Goal: Task Accomplishment & Management: Manage account settings

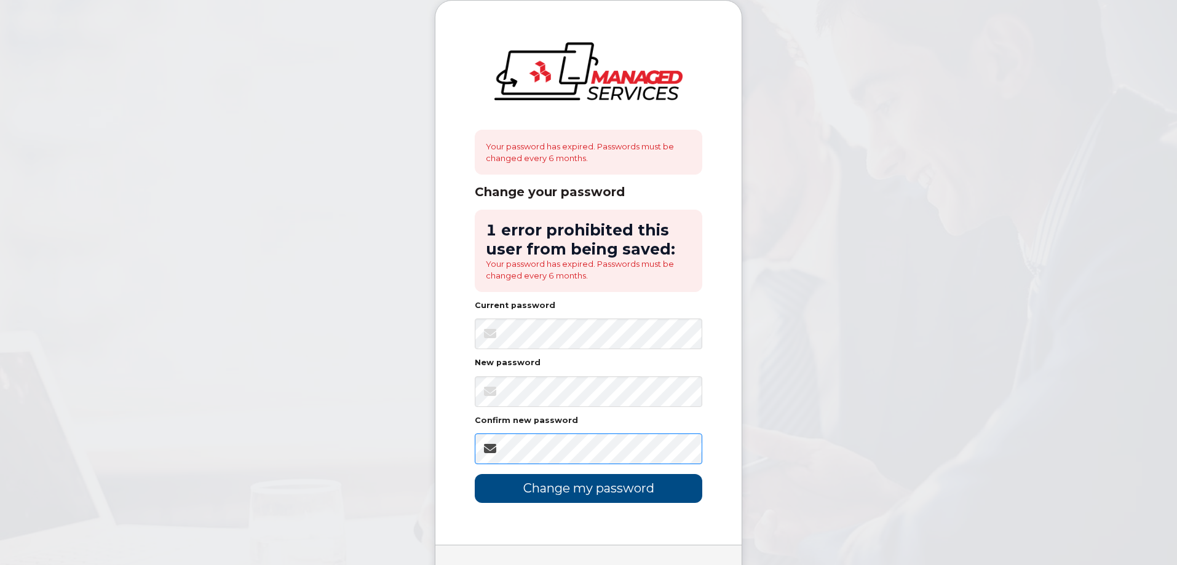
click at [475, 474] on input "Change my password" at bounding box center [589, 488] width 228 height 29
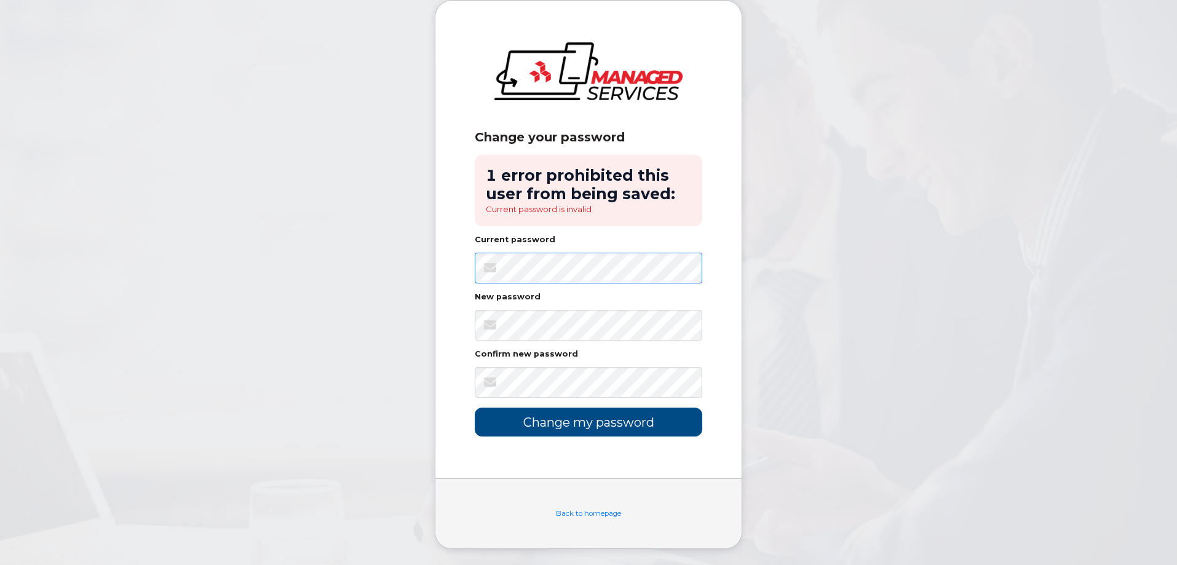
click at [475, 408] on input "Change my password" at bounding box center [589, 422] width 228 height 29
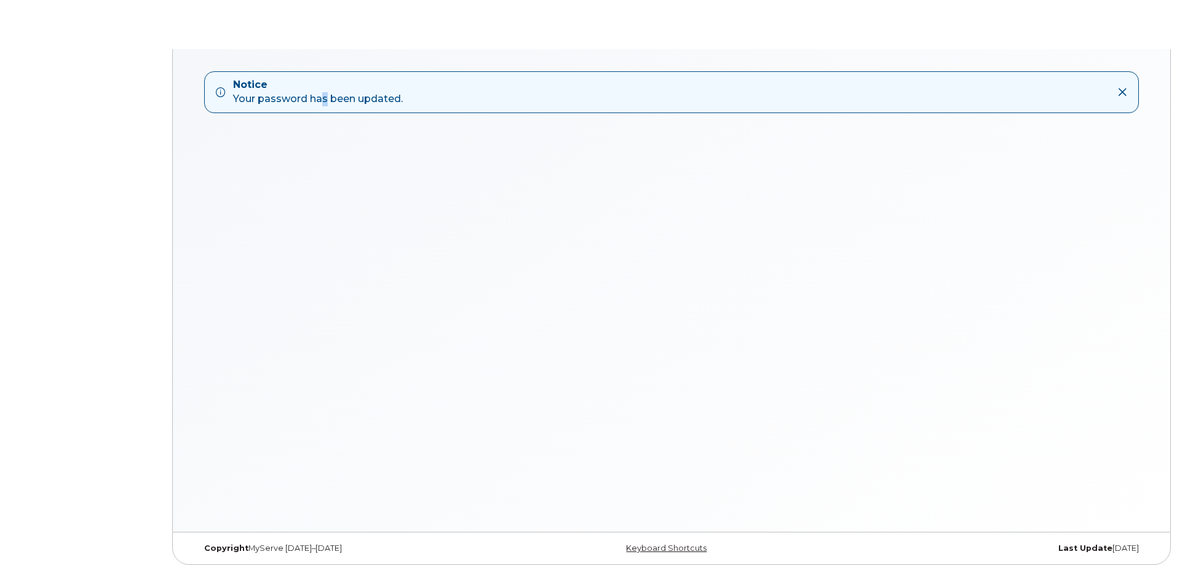
click at [318, 105] on div "Notice Your password has been updated." at bounding box center [318, 92] width 170 height 28
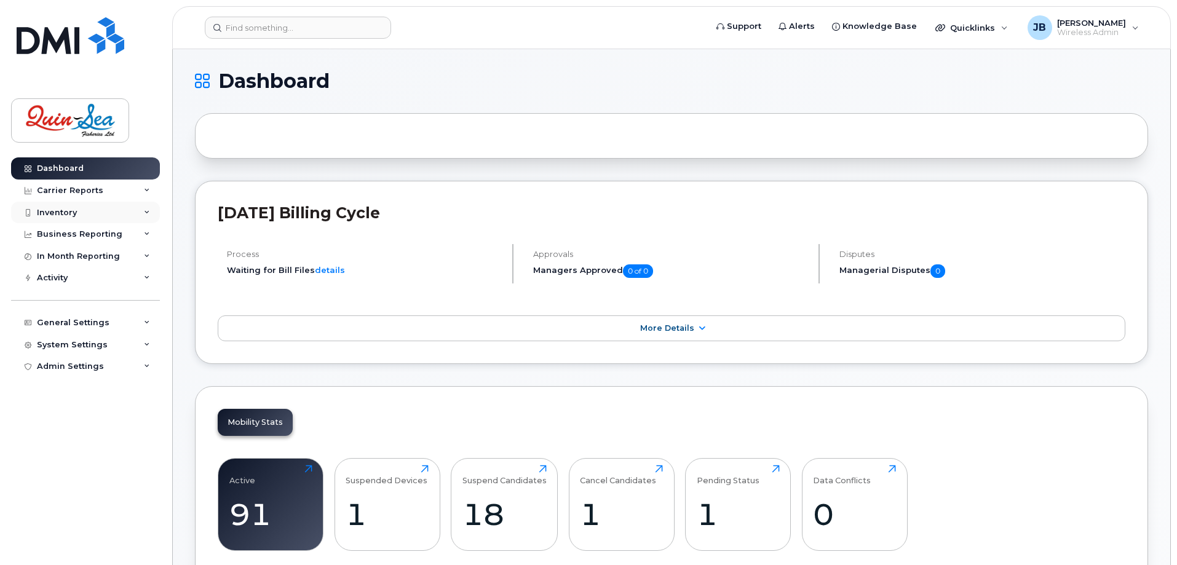
click at [54, 210] on div "Inventory" at bounding box center [85, 213] width 149 height 22
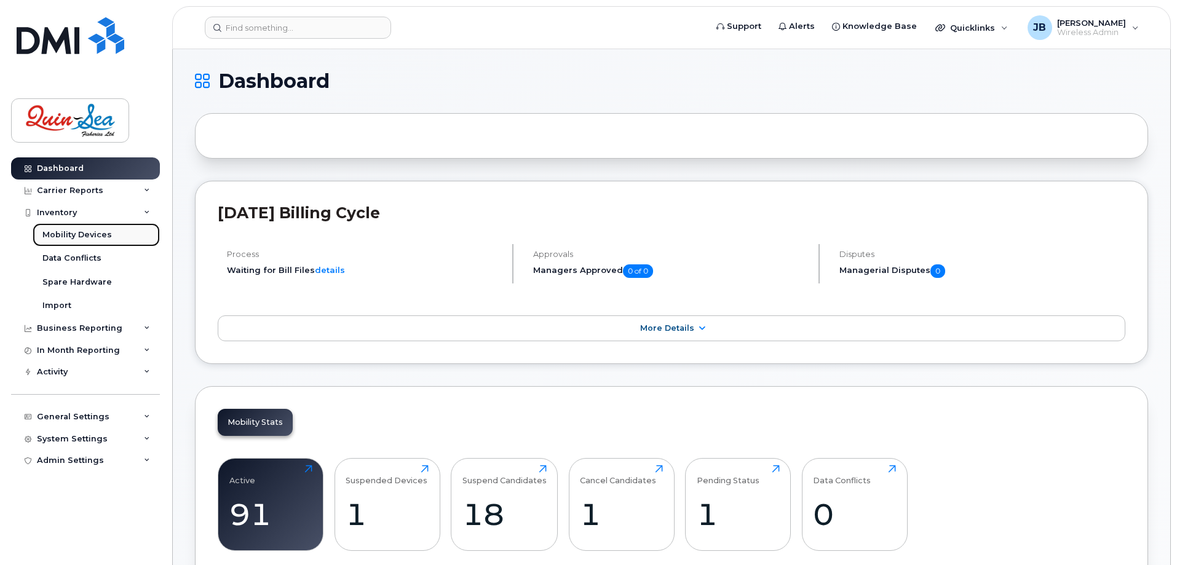
click at [47, 237] on div "Mobility Devices" at bounding box center [76, 234] width 69 height 11
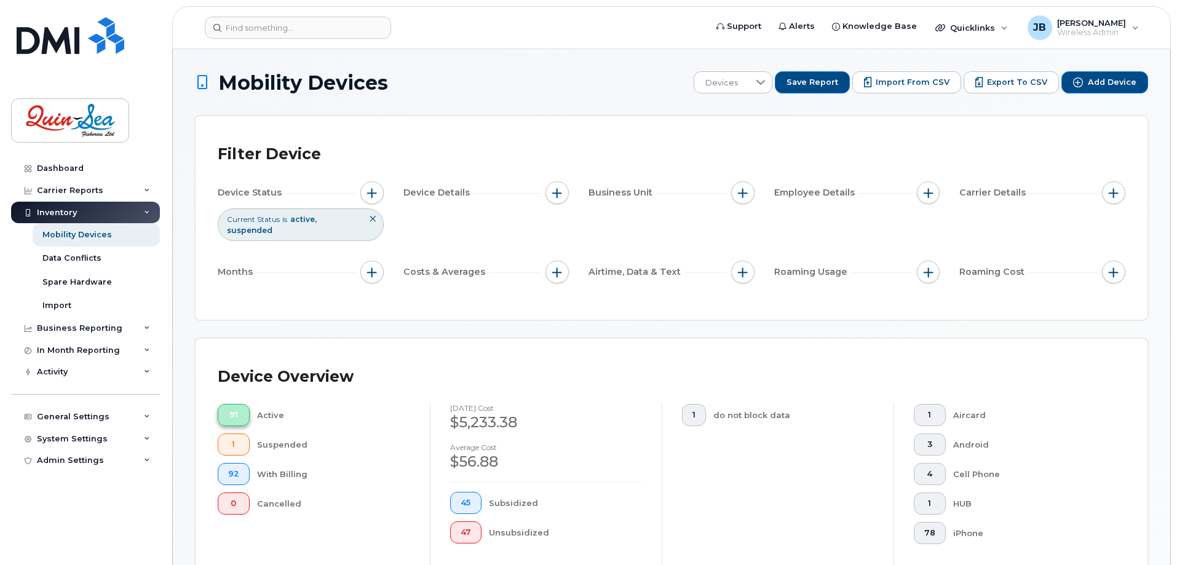
click at [235, 410] on span "91" at bounding box center [233, 415] width 11 height 10
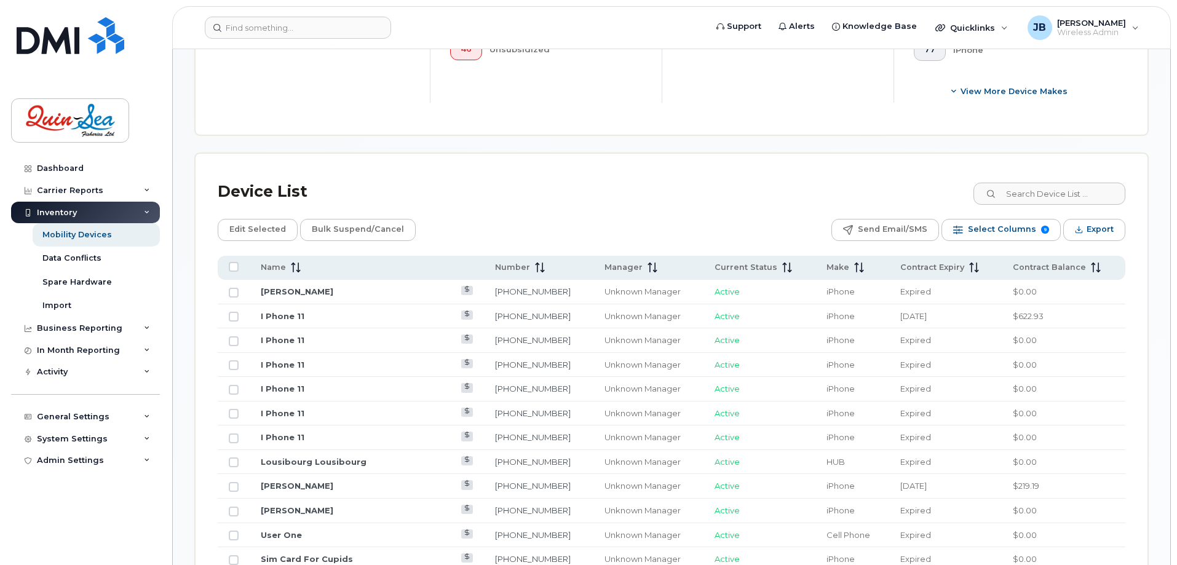
scroll to position [492, 0]
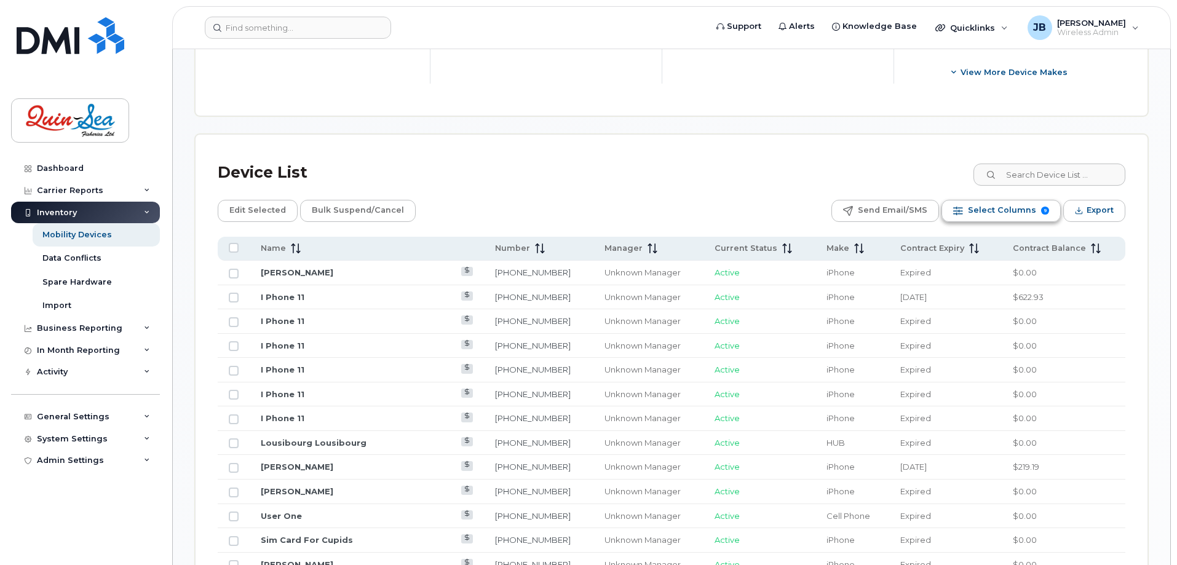
click at [1039, 218] on button "Select Columns 9" at bounding box center [1000, 211] width 119 height 22
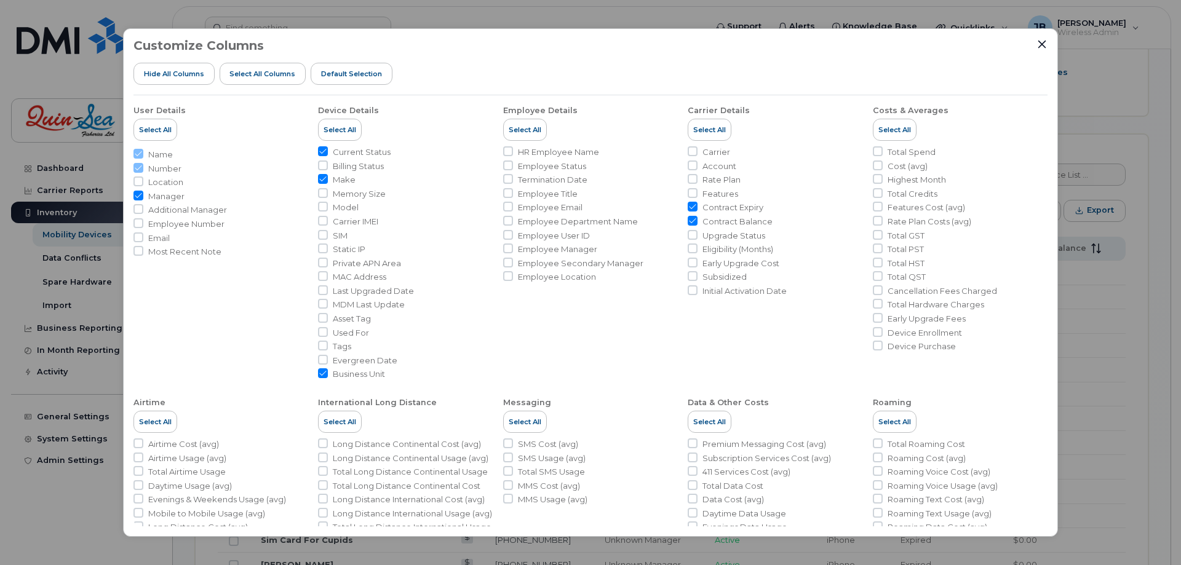
click at [710, 262] on span "Early Upgrade Cost" at bounding box center [740, 264] width 77 height 12
click at [697, 262] on input "Early Upgrade Cost" at bounding box center [692, 263] width 10 height 10
checkbox input "true"
click at [1112, 312] on div "Customize Columns Hide All Columns Select all Columns Default Selection User De…" at bounding box center [590, 282] width 1181 height 565
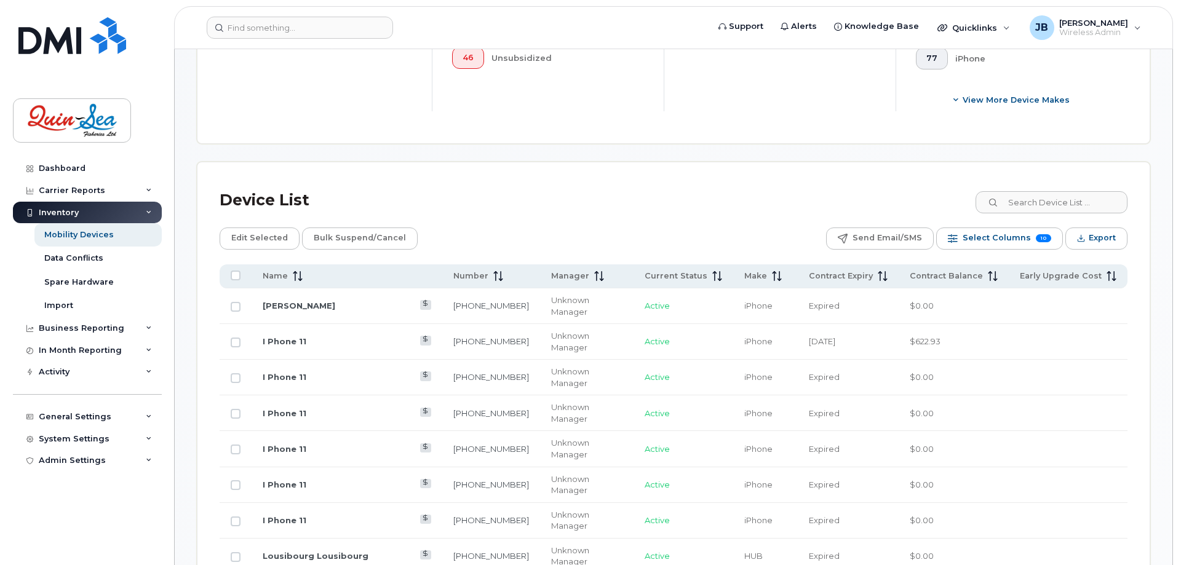
scroll to position [533, 0]
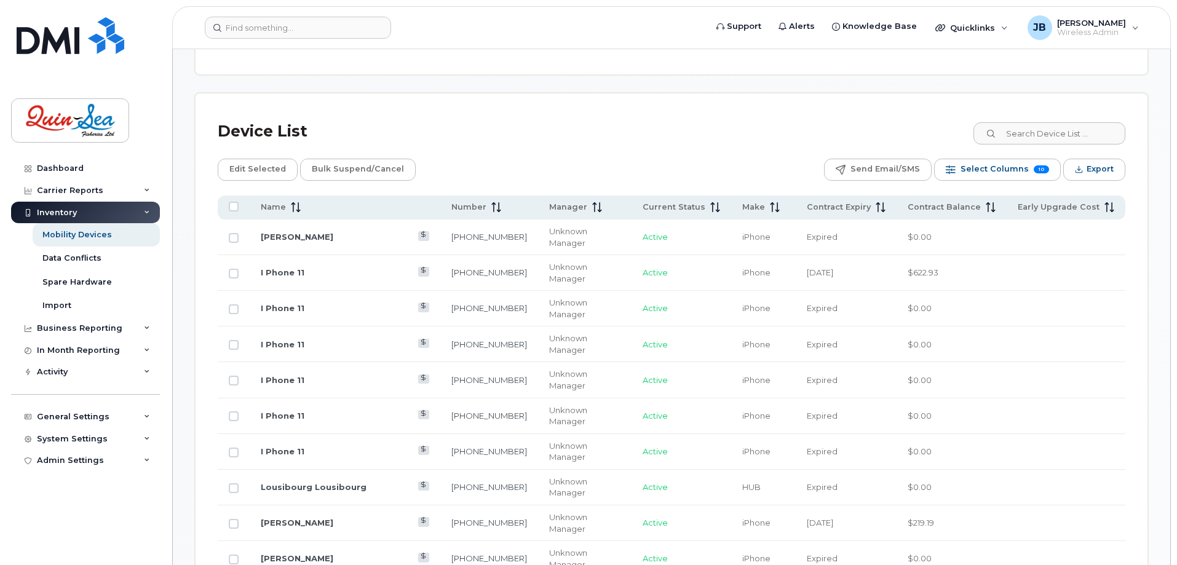
click at [694, 144] on div "Device List" at bounding box center [672, 132] width 908 height 32
click at [1088, 165] on span "Export" at bounding box center [1099, 169] width 27 height 18
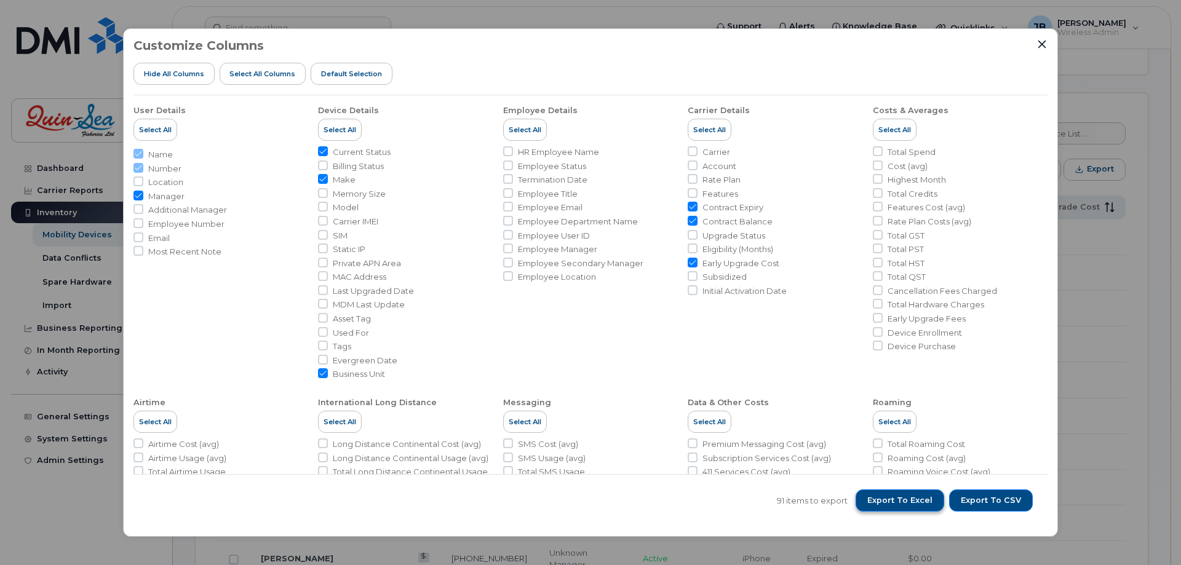
click at [887, 501] on span "Export to Excel" at bounding box center [899, 500] width 65 height 11
